Goal: Contribute content: Contribute content

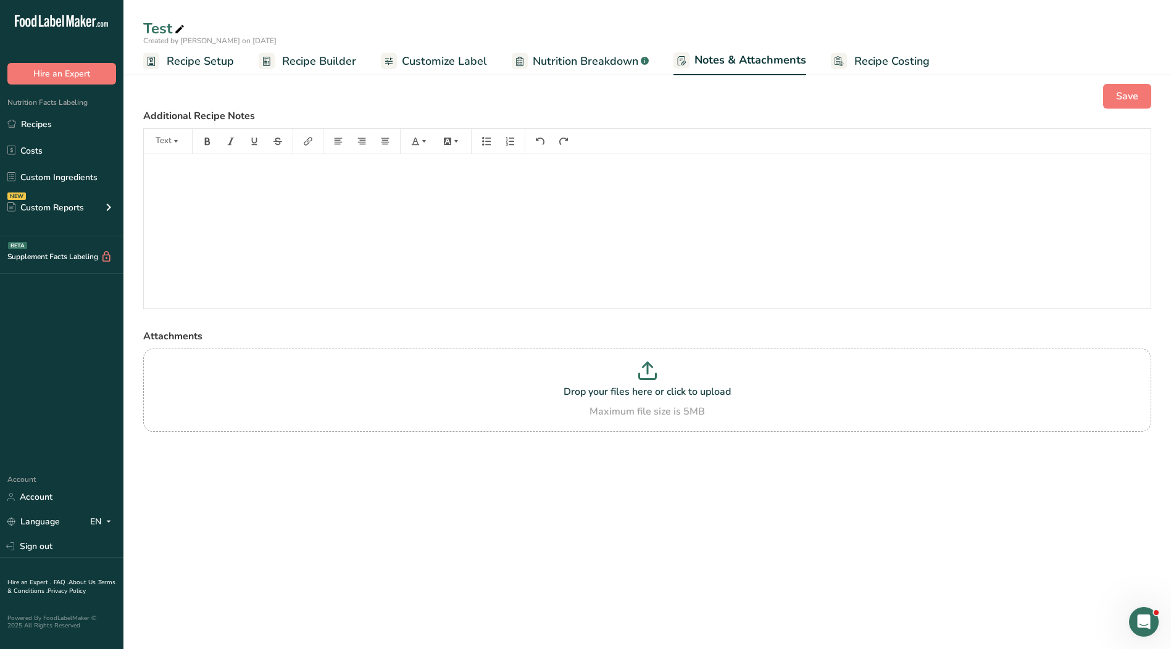
click at [189, 64] on span "Recipe Setup" at bounding box center [200, 61] width 67 height 17
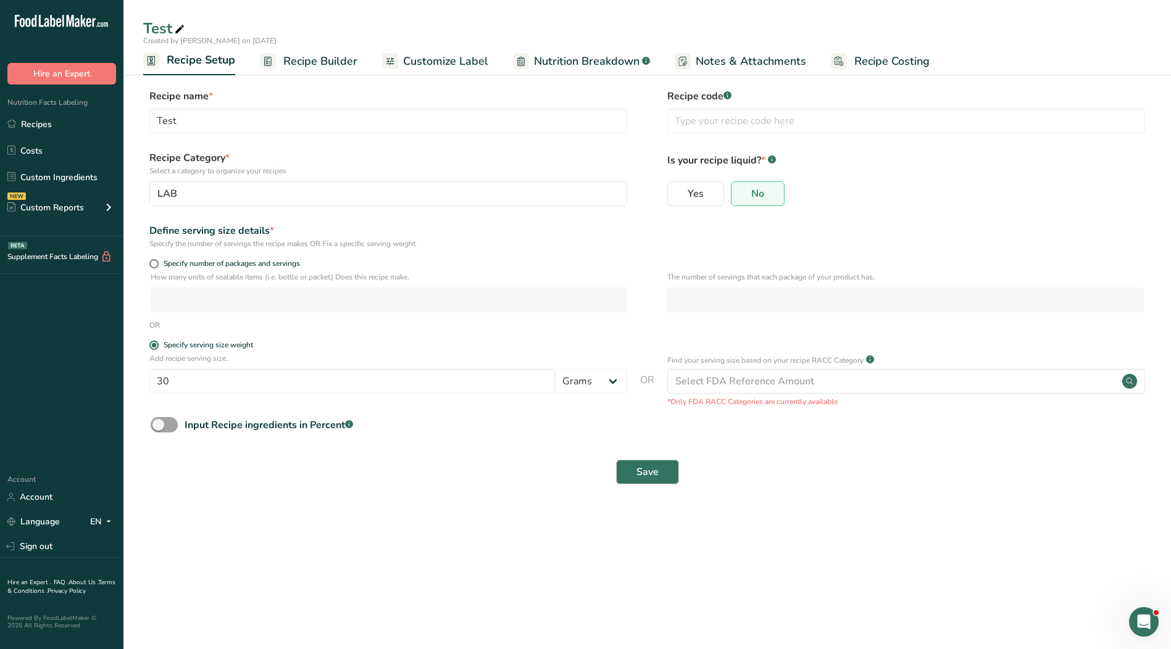
click at [747, 59] on span "Notes & Attachments" at bounding box center [751, 61] width 110 height 17
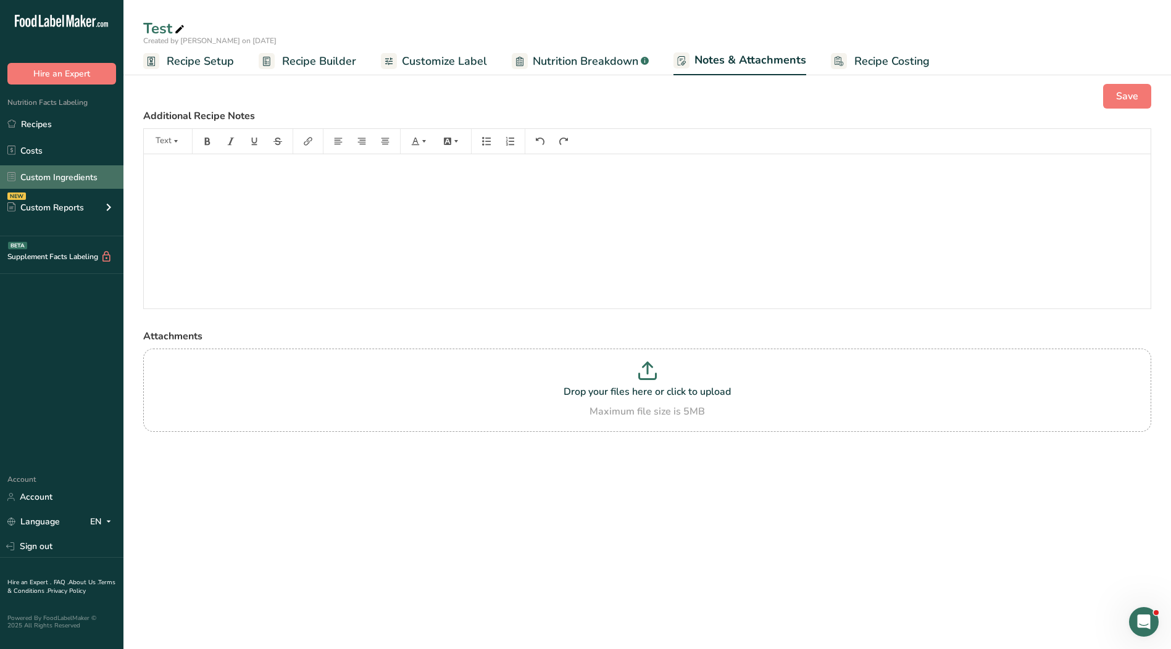
click at [73, 178] on link "Custom Ingredients" at bounding box center [61, 176] width 123 height 23
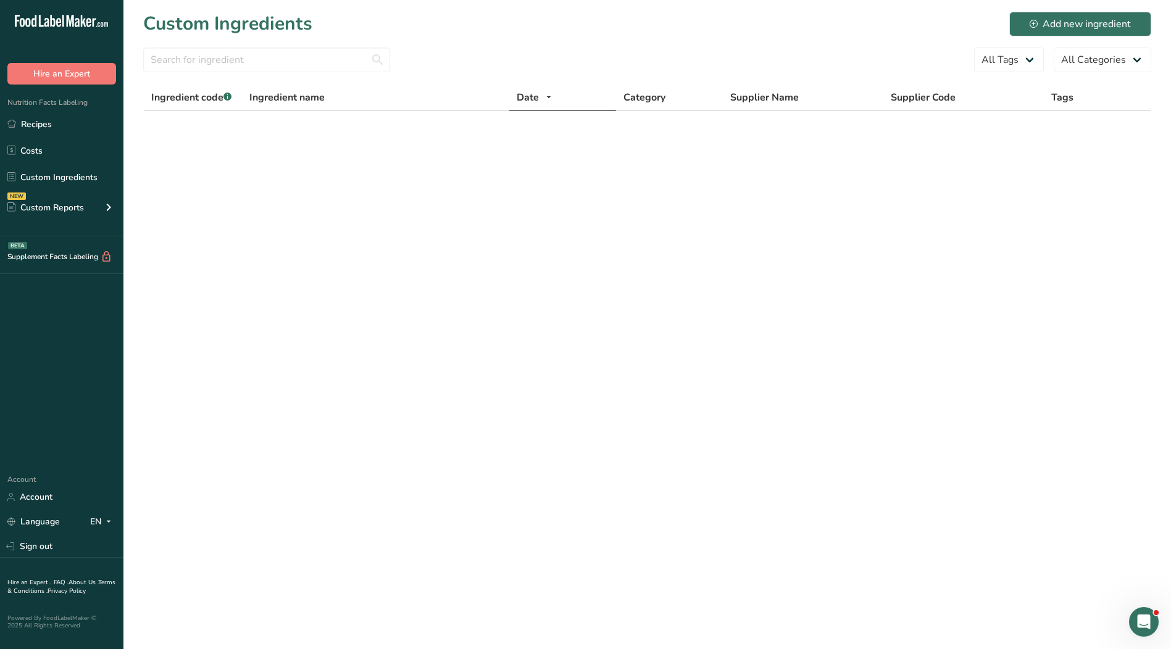
click at [411, 330] on main "Custom Ingredients Add new ingredient All Tags All Categories Ingredient code .…" at bounding box center [585, 324] width 1171 height 649
click at [1113, 62] on select "All Categories" at bounding box center [1103, 60] width 98 height 25
drag, startPoint x: 1113, startPoint y: 62, endPoint x: 1006, endPoint y: 55, distance: 107.0
click at [1113, 62] on select "All Categories" at bounding box center [1103, 60] width 98 height 25
click at [1004, 54] on select "All Tags" at bounding box center [1009, 60] width 70 height 25
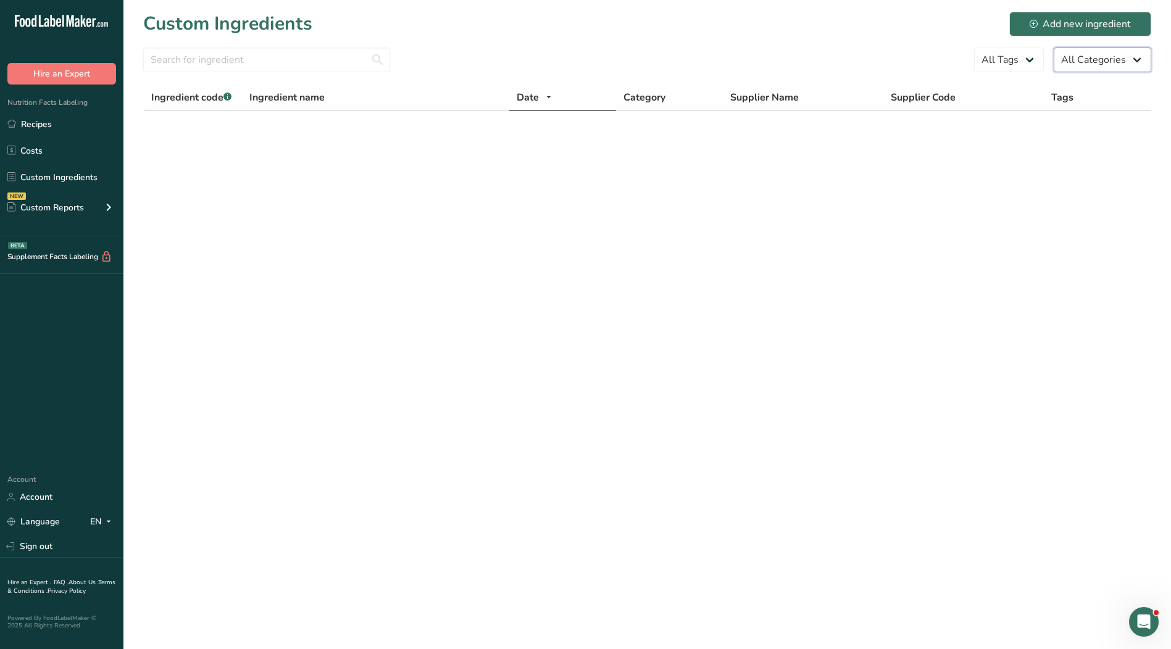
click at [1101, 61] on select "All Categories" at bounding box center [1103, 60] width 98 height 25
click at [56, 172] on link "Custom Ingredients" at bounding box center [61, 176] width 123 height 23
click at [1094, 60] on select "All Categories" at bounding box center [1103, 60] width 98 height 25
click at [997, 57] on select "All Tags" at bounding box center [1009, 60] width 70 height 25
drag, startPoint x: 1103, startPoint y: 54, endPoint x: 1094, endPoint y: 56, distance: 9.4
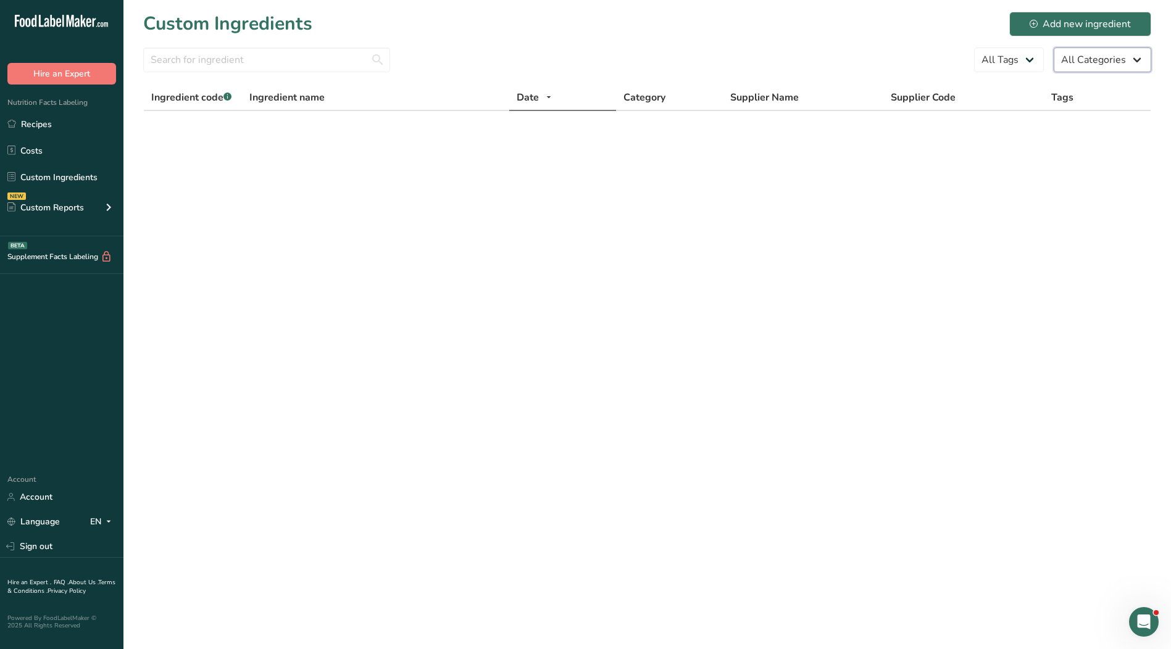
click at [1103, 54] on select "All Categories" at bounding box center [1103, 60] width 98 height 25
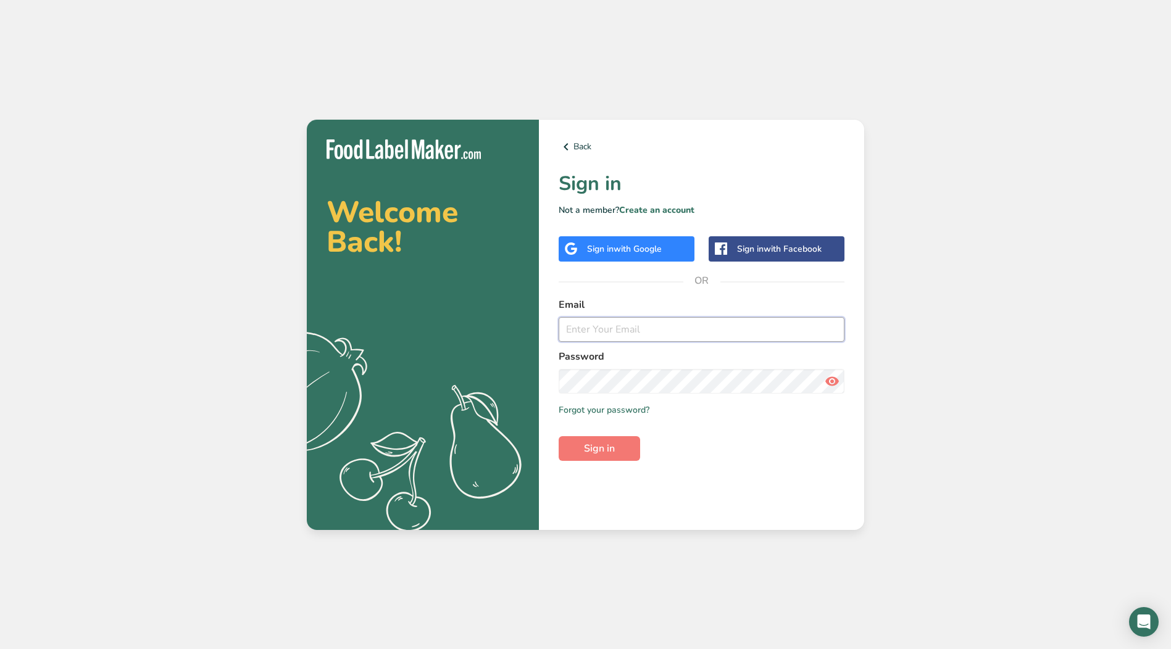
click at [590, 324] on input "email" at bounding box center [702, 329] width 286 height 25
type input "[EMAIL_ADDRESS][DOMAIN_NAME]"
click at [559, 436] on button "Sign in" at bounding box center [599, 448] width 81 height 25
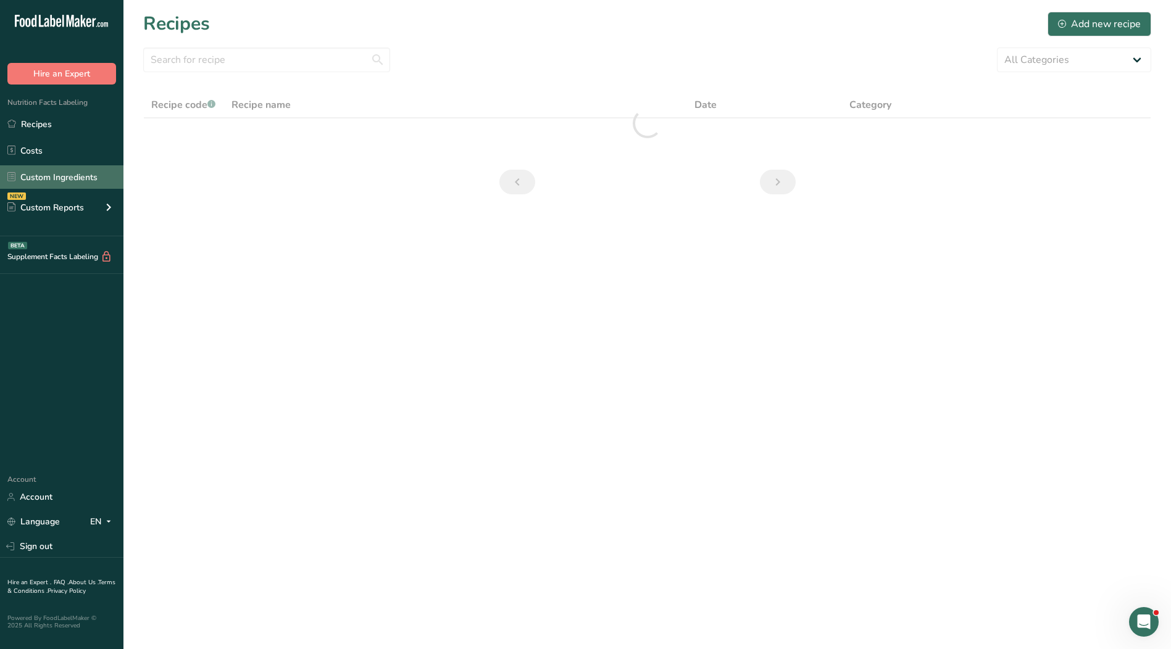
click at [35, 183] on link "Custom Ingredients" at bounding box center [61, 176] width 123 height 23
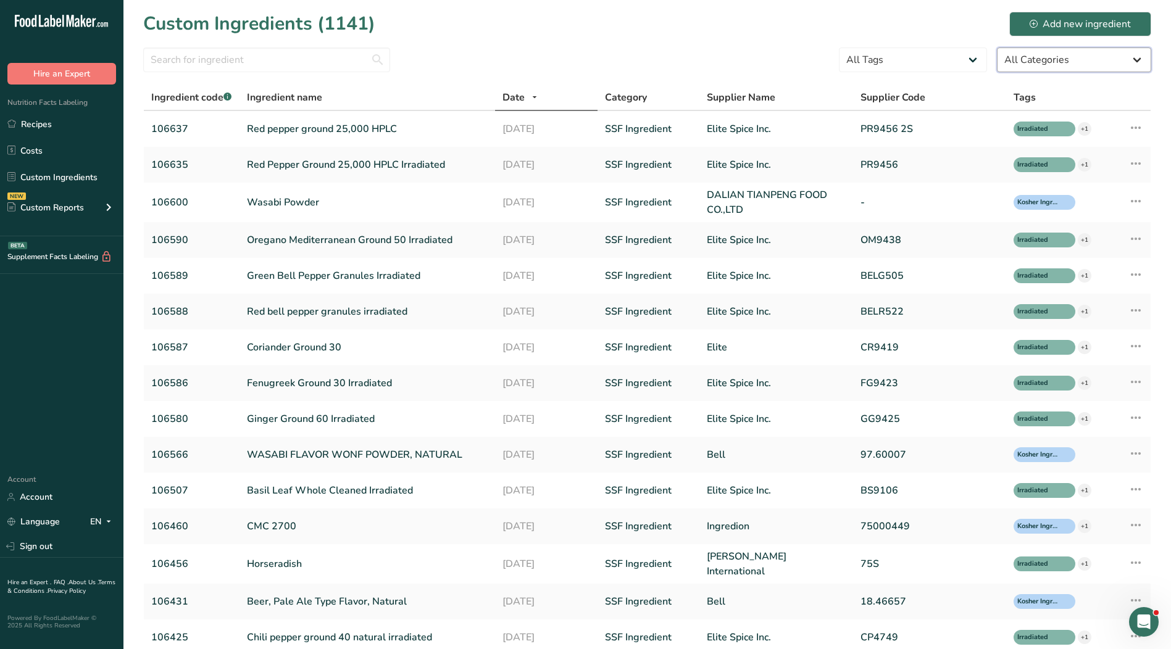
click at [1070, 56] on select "All Categories [DEMOGRAPHIC_DATA]/[US_STATE][DEMOGRAPHIC_DATA] Foods Baby Foods…" at bounding box center [1074, 60] width 154 height 25
click at [1059, 27] on div "Add new ingredient" at bounding box center [1080, 24] width 101 height 15
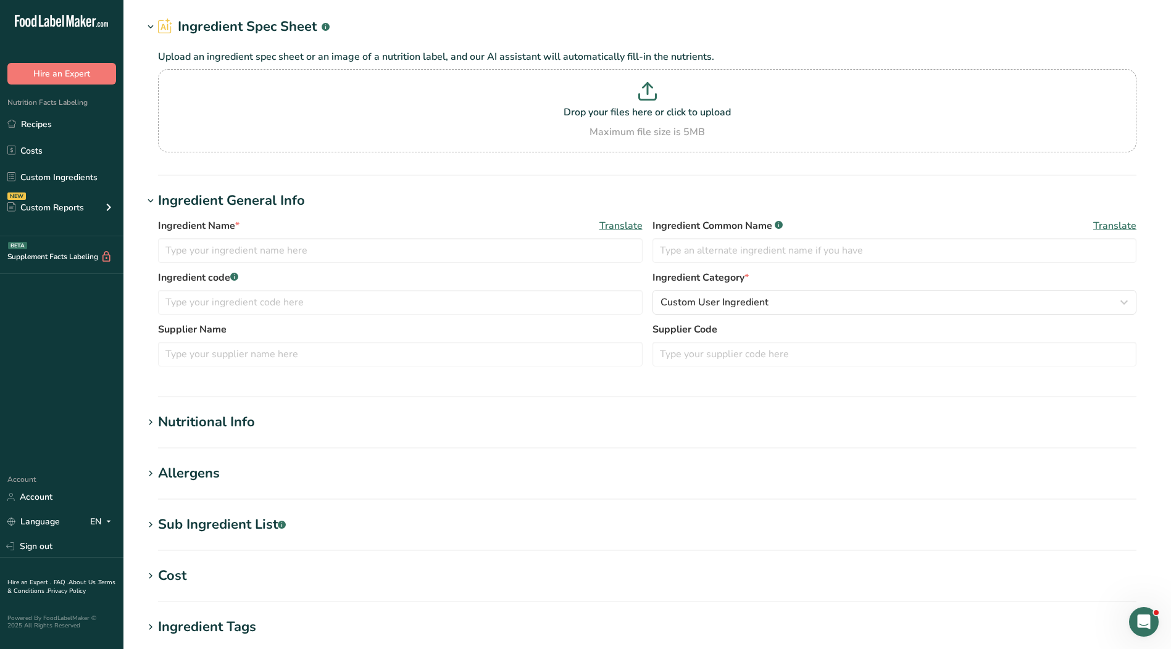
scroll to position [123, 0]
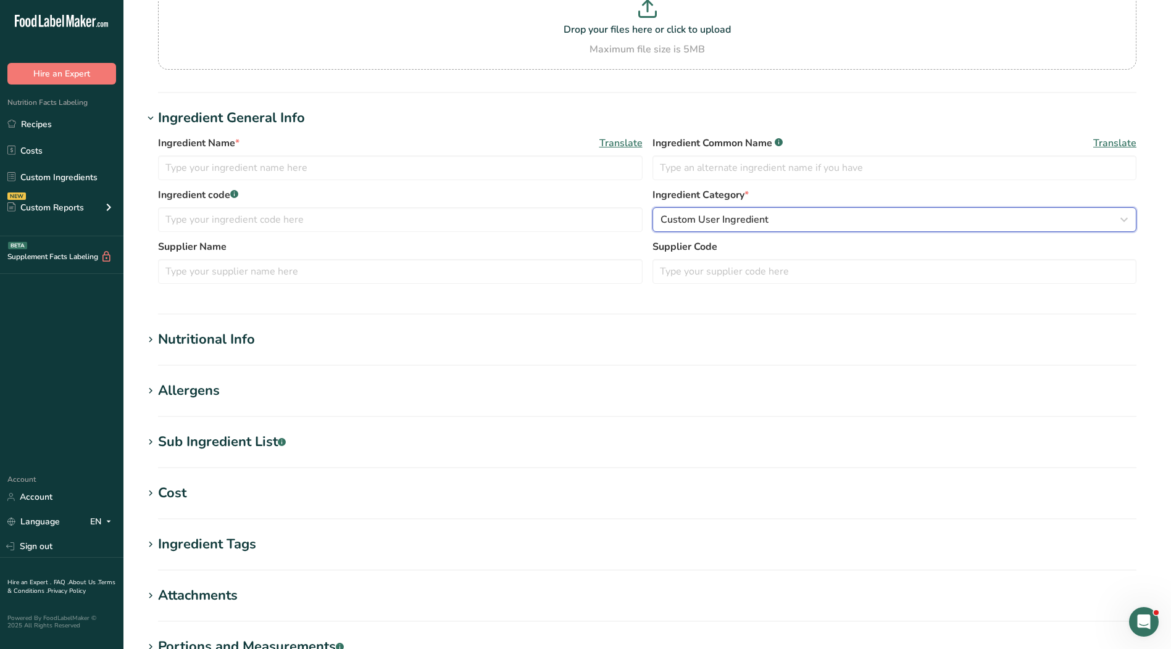
click at [757, 219] on span "Custom User Ingredient" at bounding box center [714, 219] width 108 height 15
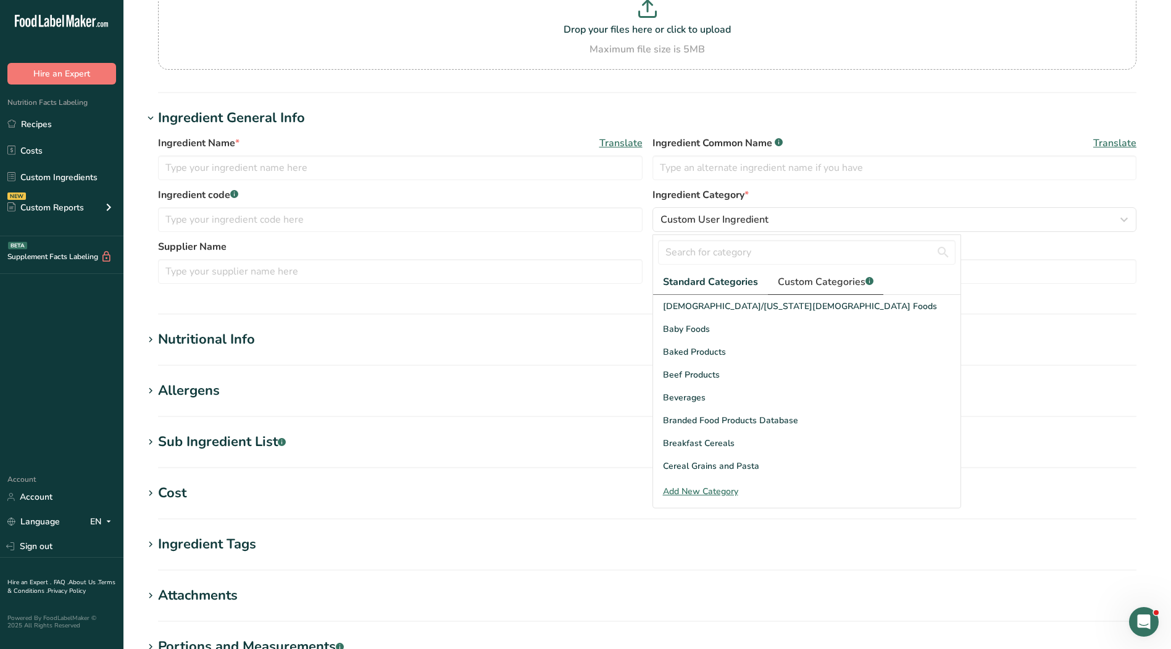
click at [809, 291] on link "Custom Categories .a-a{fill:#347362;}.b-a{fill:#fff;}" at bounding box center [825, 282] width 115 height 25
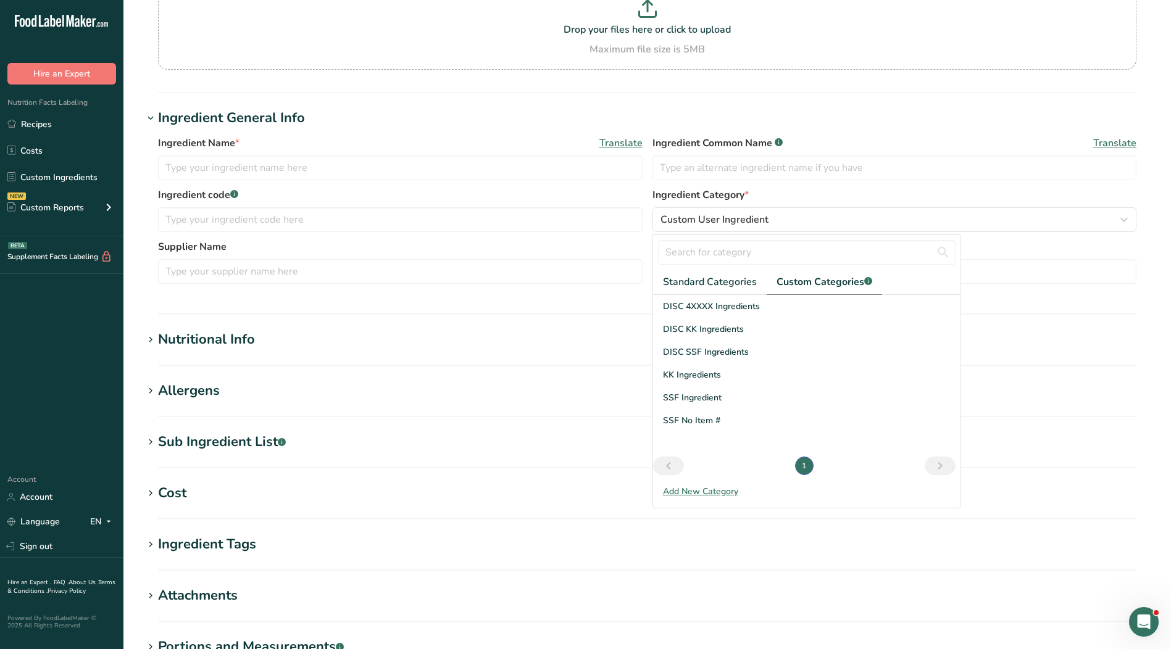
click at [804, 192] on label "Ingredient Category *" at bounding box center [894, 195] width 485 height 15
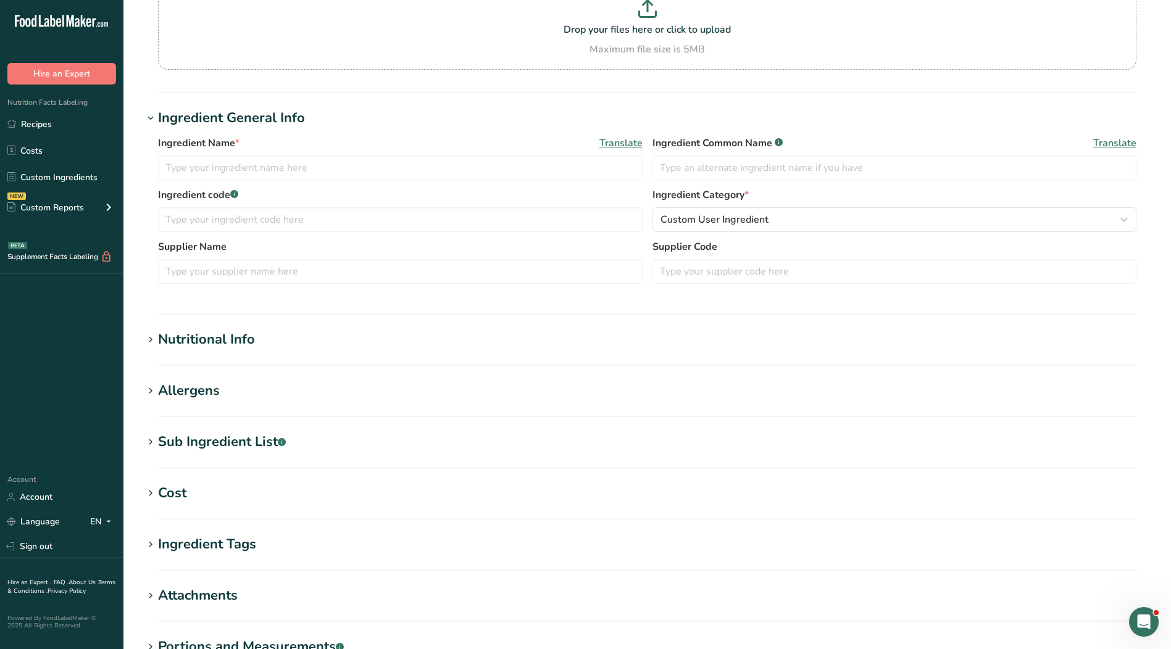
click at [204, 345] on div "Nutritional Info" at bounding box center [206, 340] width 97 height 20
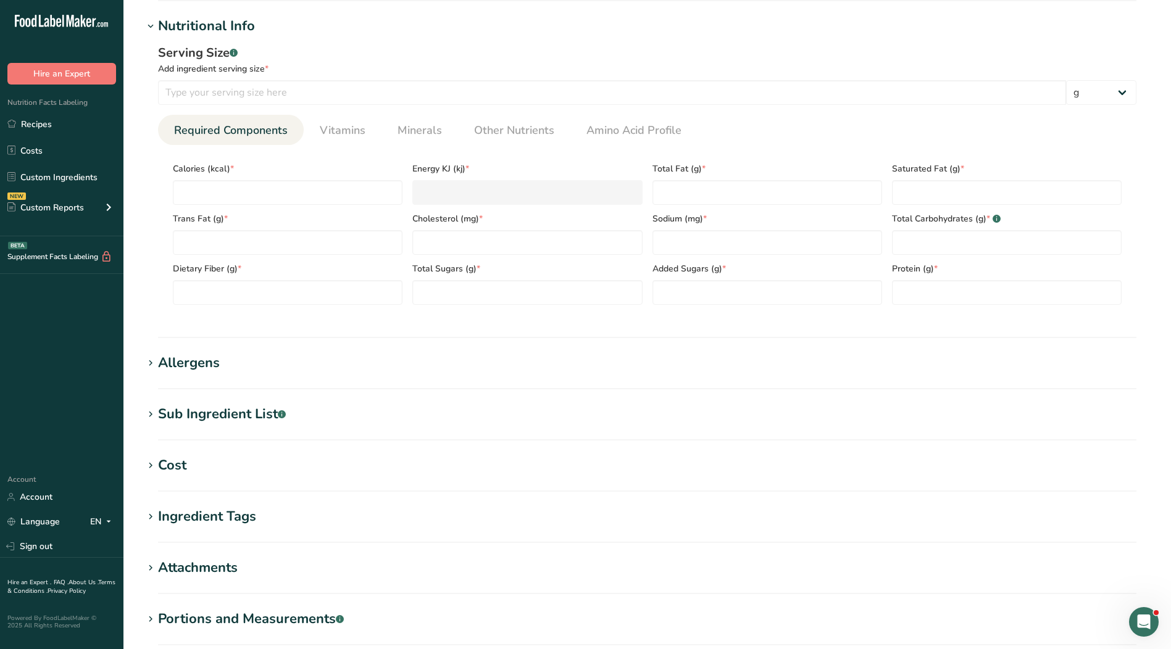
scroll to position [432, 0]
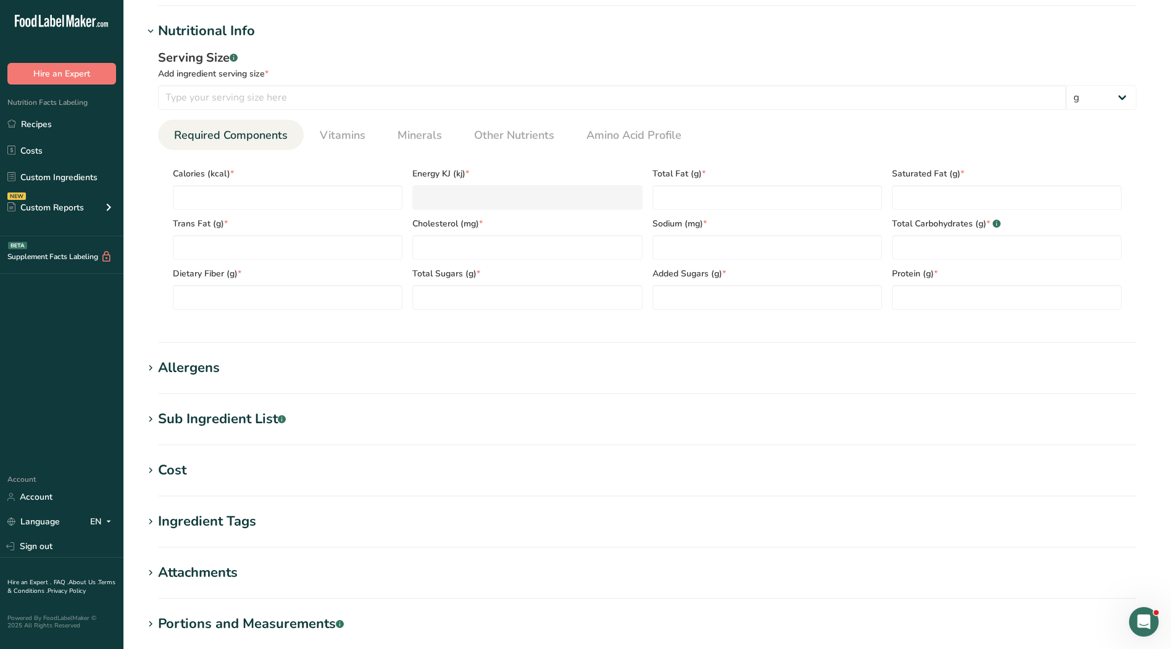
drag, startPoint x: 190, startPoint y: 373, endPoint x: 182, endPoint y: 370, distance: 8.6
click at [191, 373] on div "Allergens" at bounding box center [189, 368] width 62 height 20
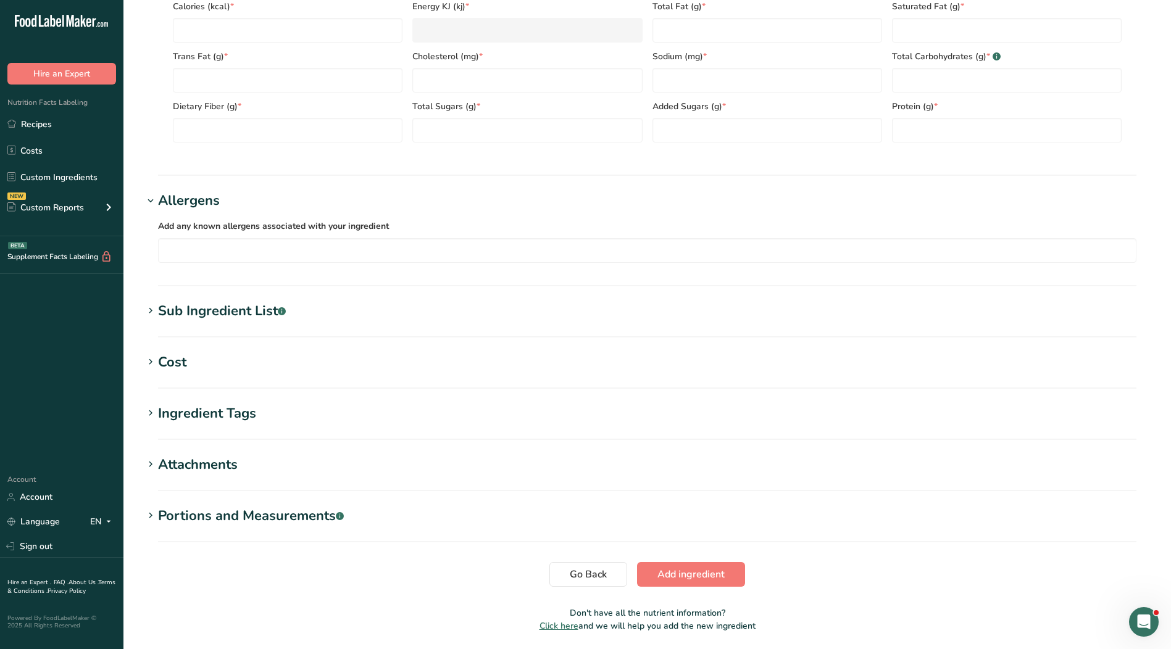
scroll to position [642, 0]
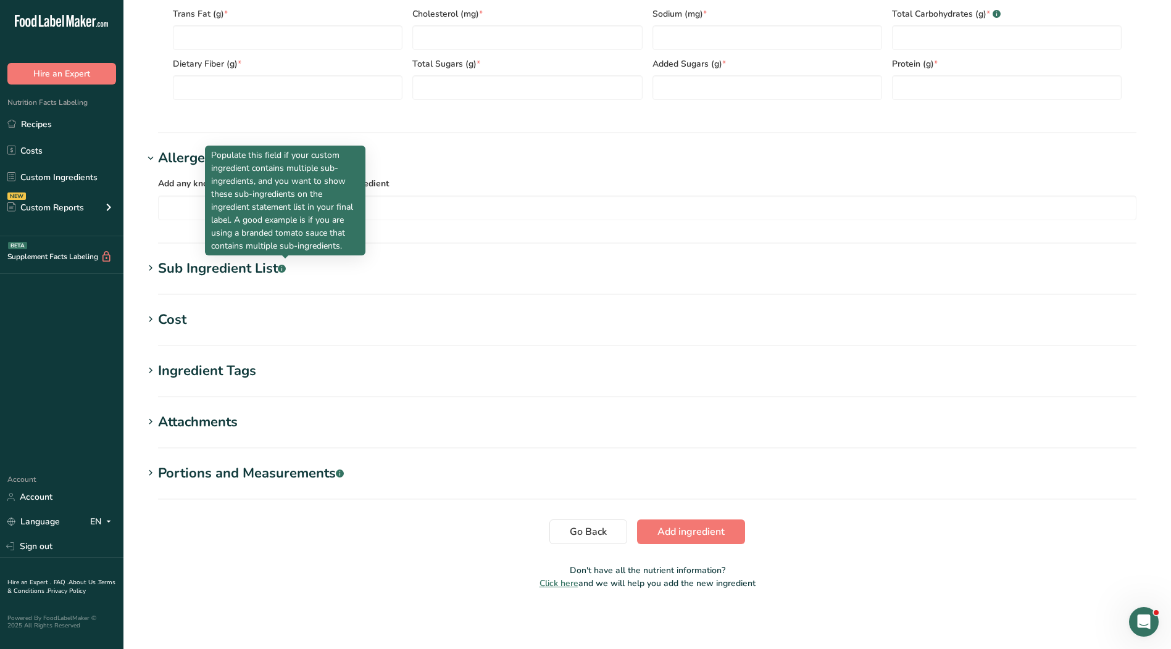
click at [285, 268] on rect at bounding box center [282, 269] width 8 height 8
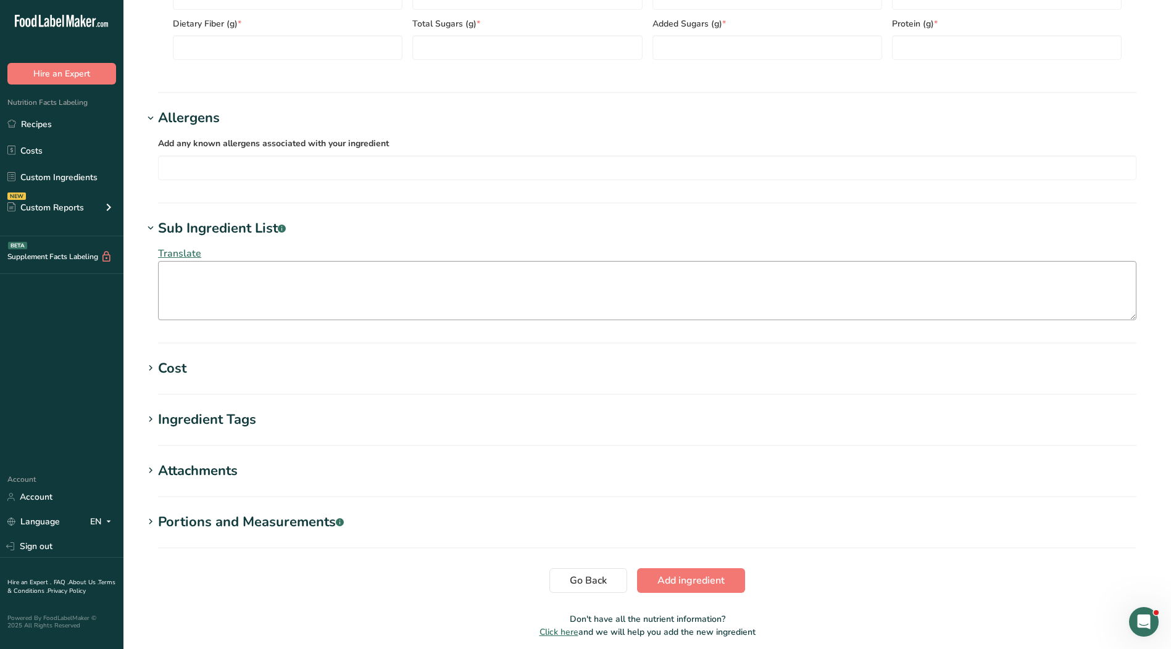
scroll to position [731, 0]
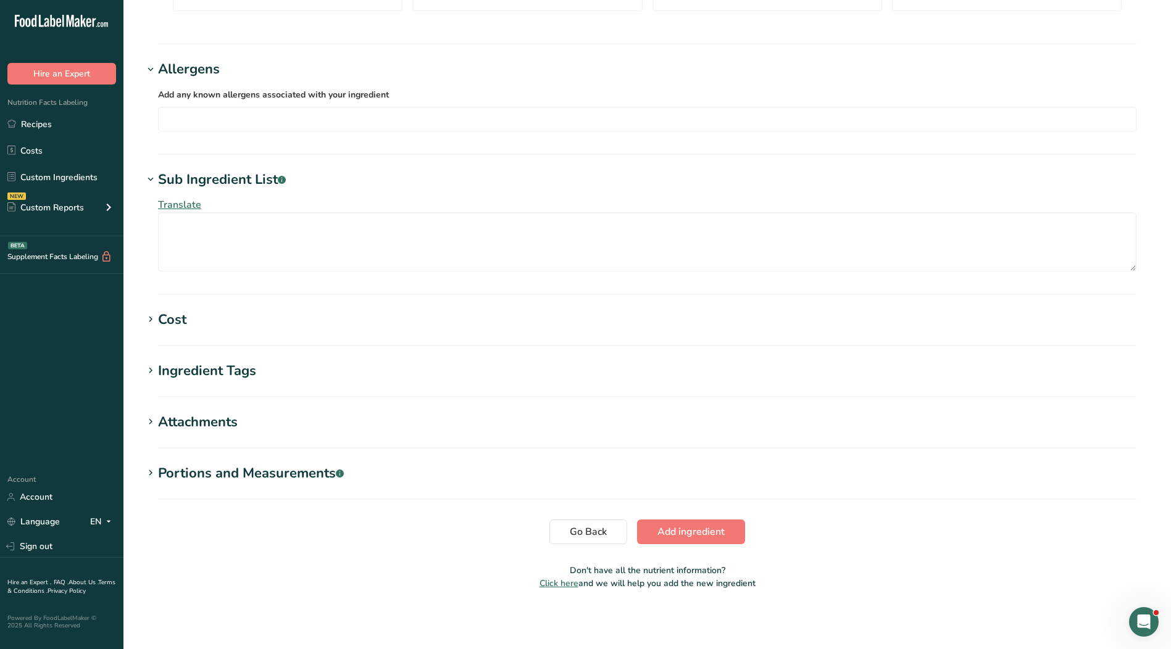
click at [229, 369] on div "Ingredient Tags" at bounding box center [207, 371] width 98 height 20
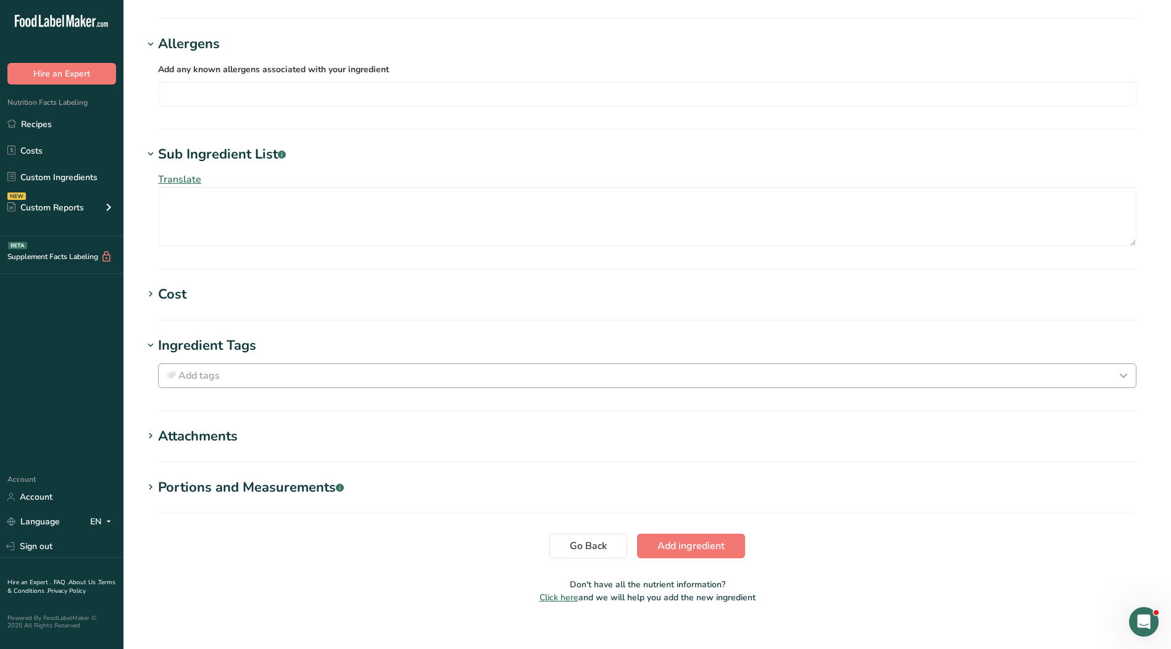
scroll to position [770, 0]
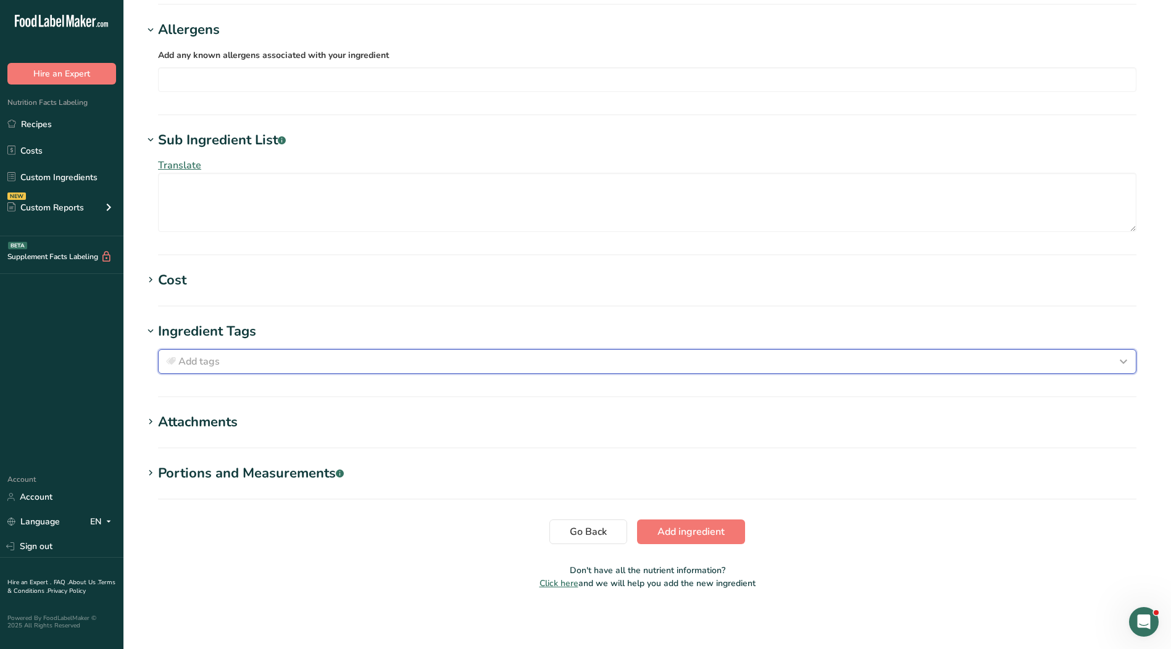
click at [252, 356] on div "Add tags" at bounding box center [647, 361] width 967 height 15
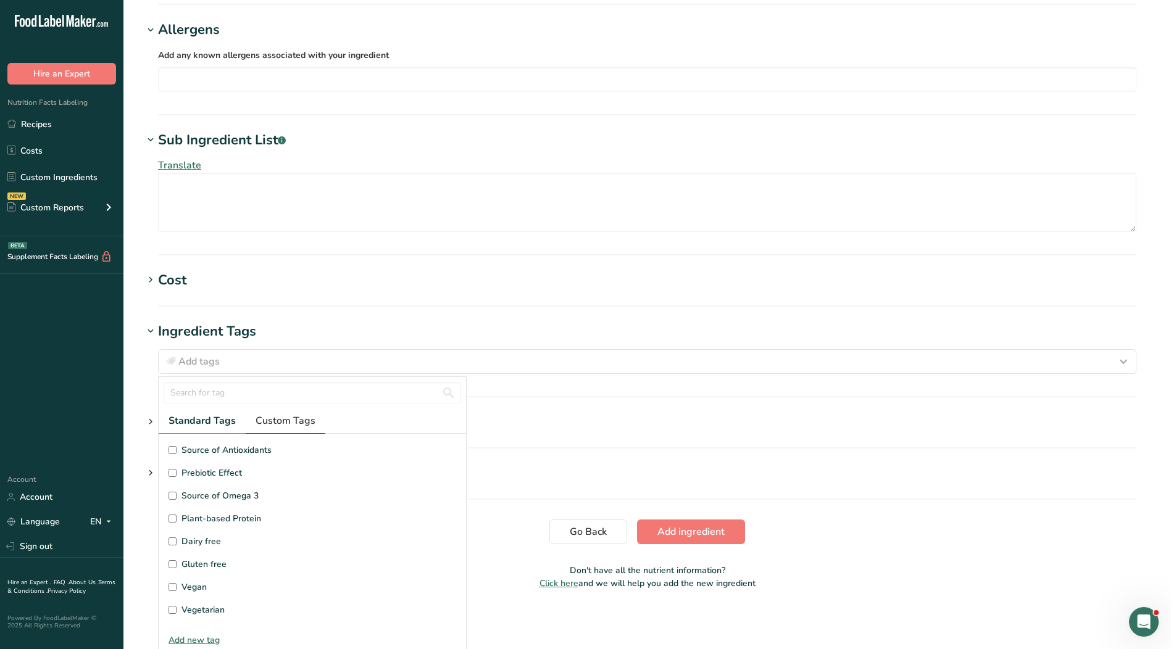
click at [288, 426] on span "Custom Tags" at bounding box center [286, 421] width 60 height 15
click at [596, 306] on section "Cost Price($) .a-a{fill:#347362;}.b-a{fill:#fff;} Amount Unit Grams kg mg mcg l…" at bounding box center [647, 288] width 1008 height 36
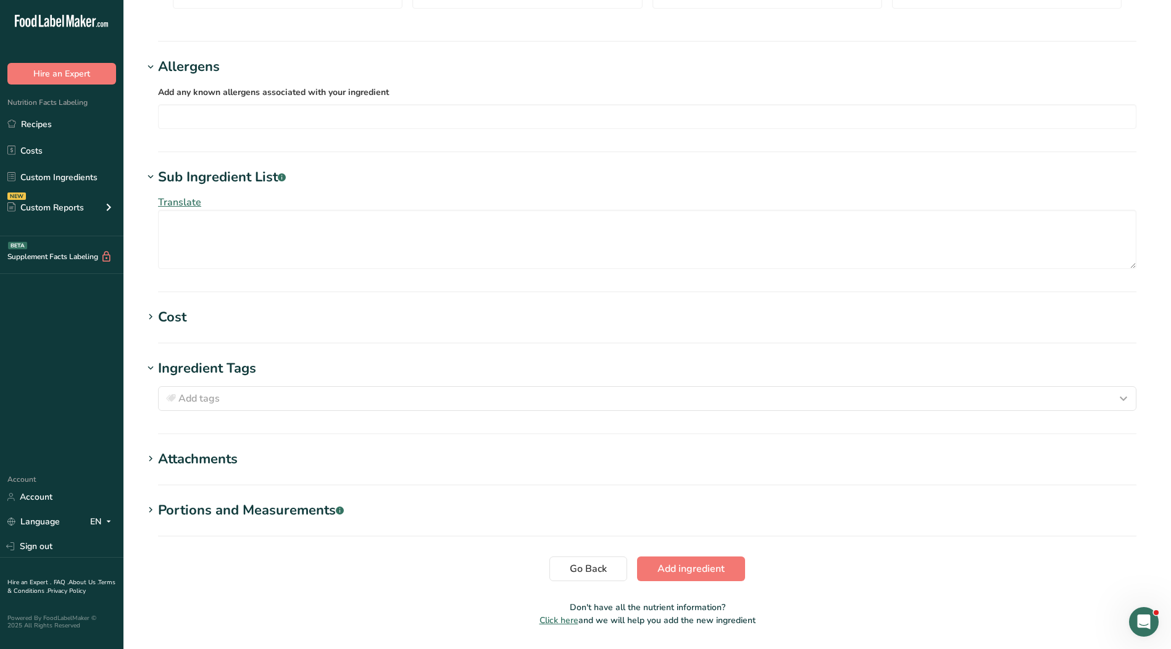
scroll to position [770, 0]
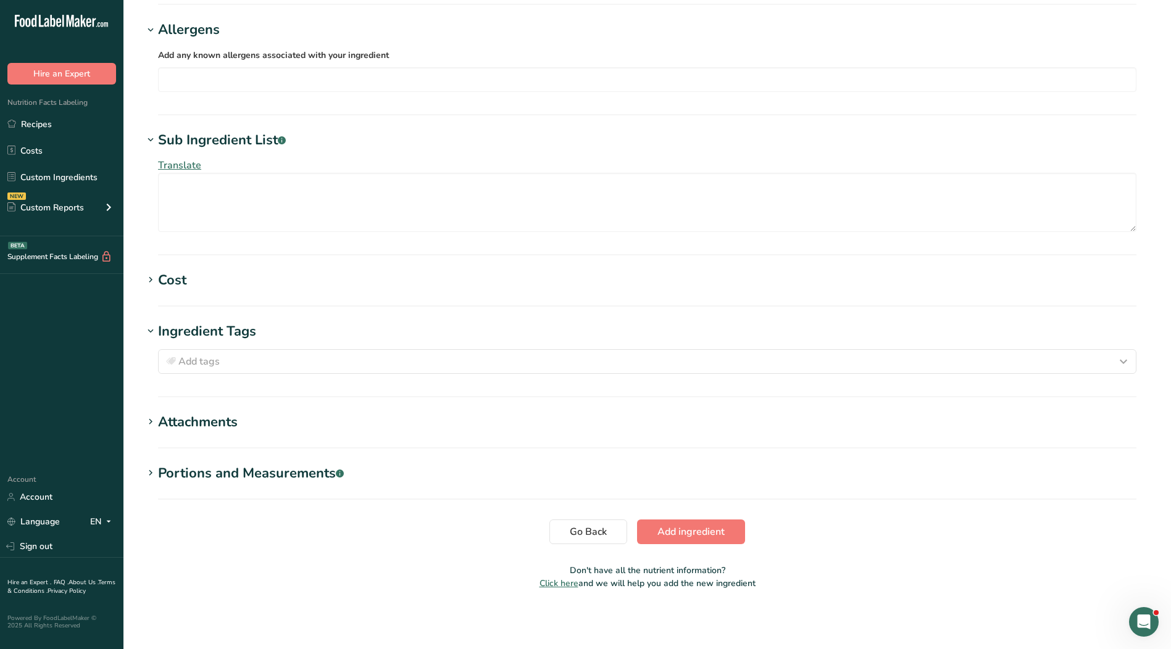
click at [151, 333] on icon at bounding box center [150, 331] width 11 height 17
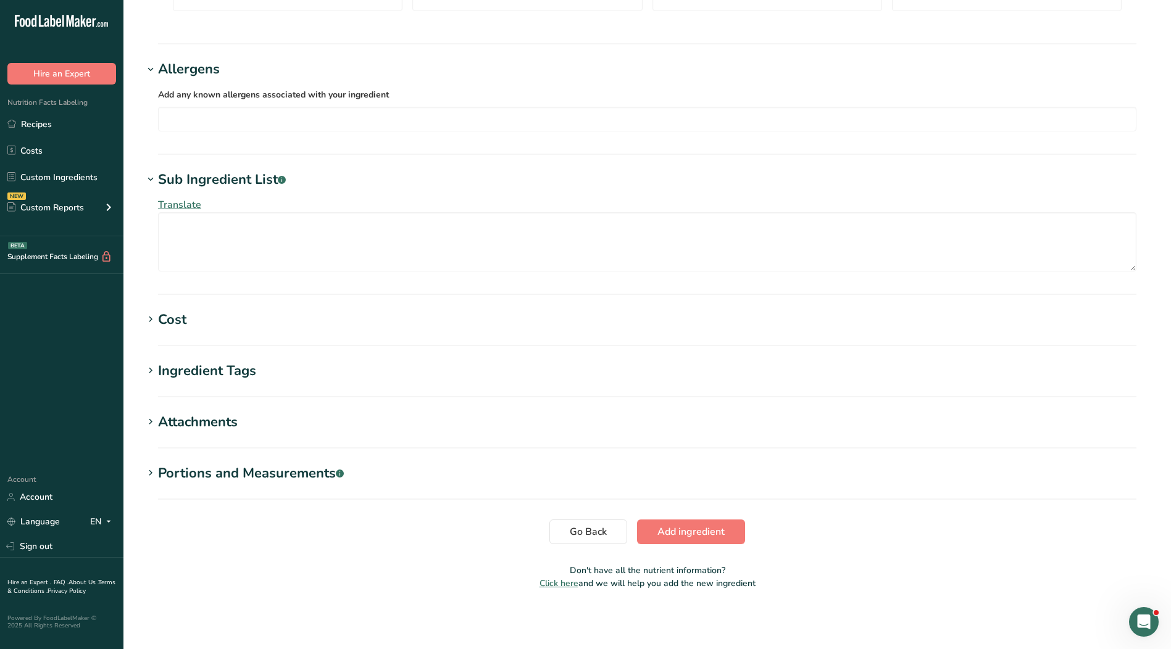
click at [153, 177] on icon at bounding box center [150, 179] width 11 height 17
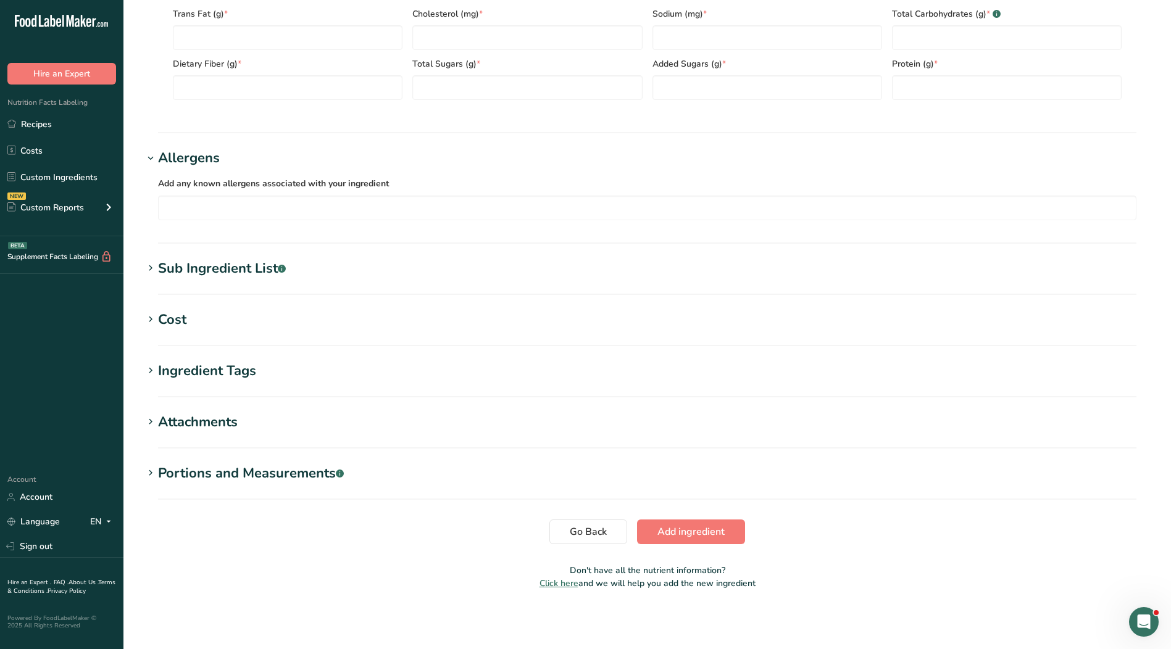
scroll to position [642, 0]
click at [151, 162] on icon at bounding box center [150, 158] width 11 height 17
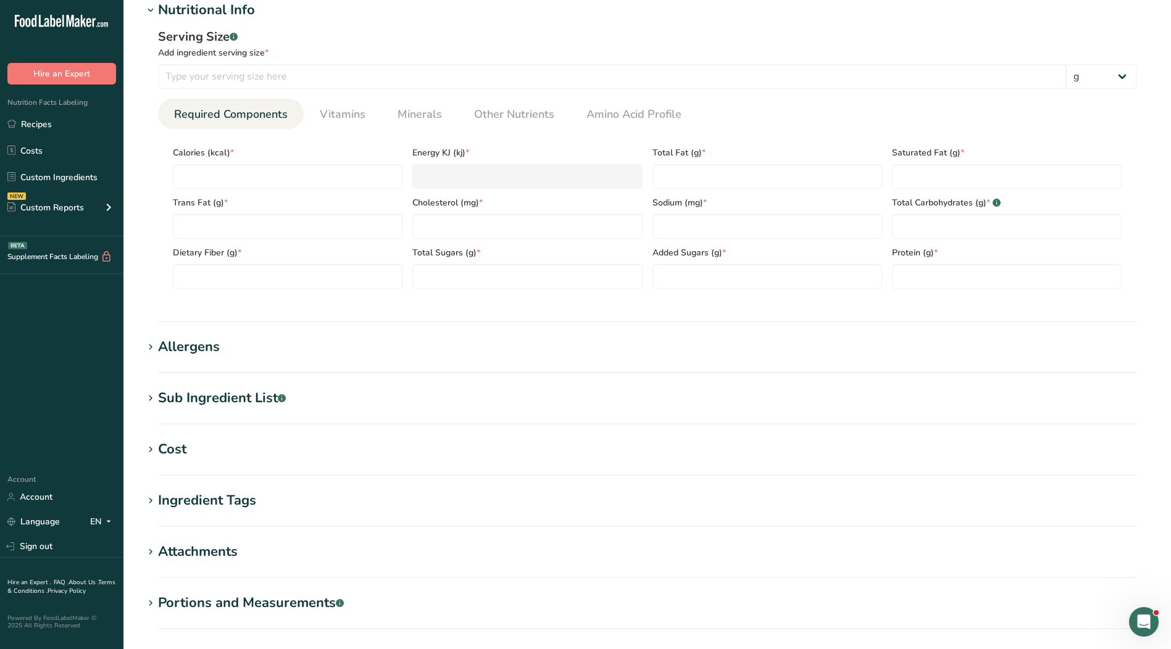
scroll to position [583, 0]
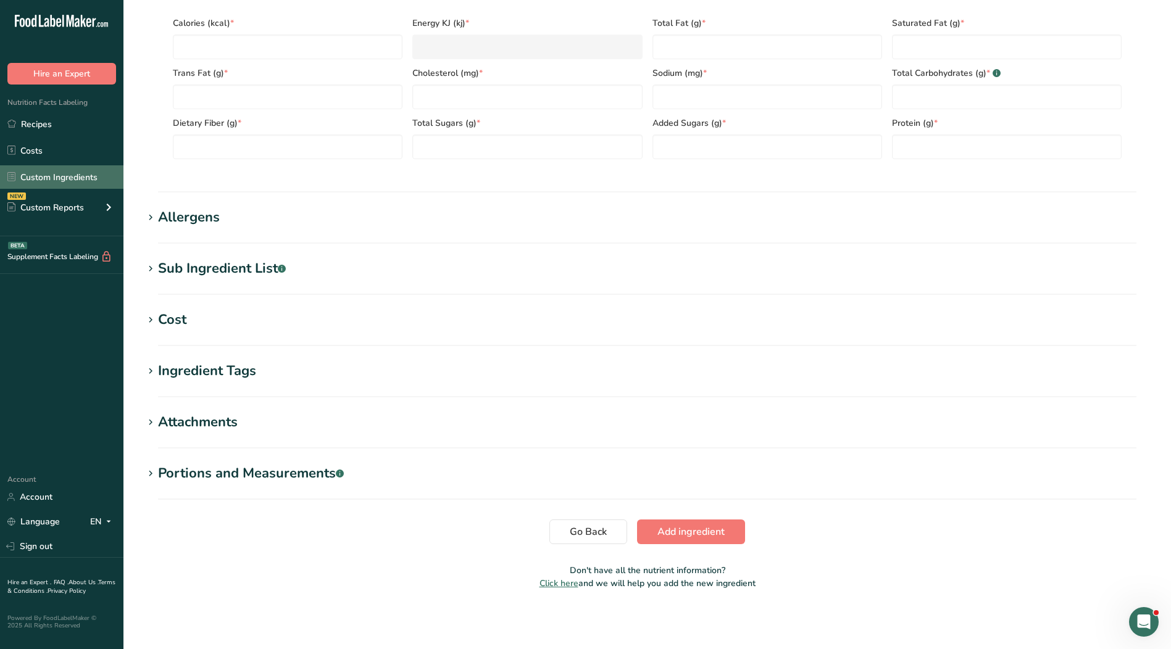
click at [40, 177] on link "Custom Ingredients" at bounding box center [61, 176] width 123 height 23
